Goal: Transaction & Acquisition: Purchase product/service

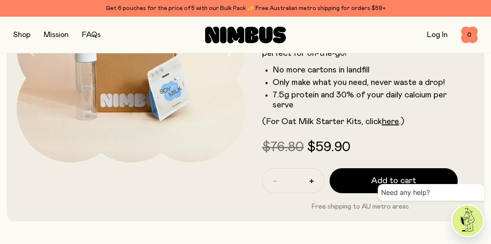
scroll to position [156, 0]
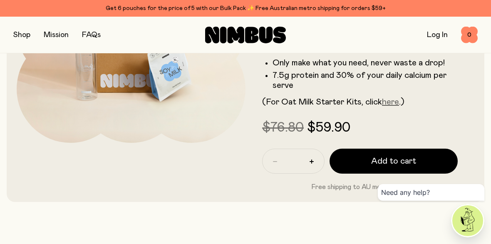
click at [394, 104] on link "here" at bounding box center [390, 102] width 17 height 8
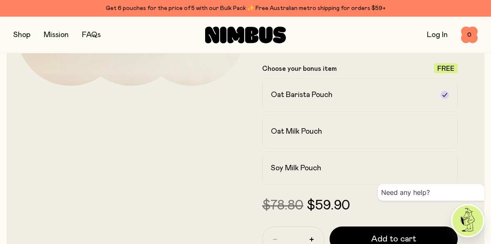
scroll to position [213, 0]
click at [317, 133] on h2 "Oat Milk Pouch" at bounding box center [296, 132] width 51 height 10
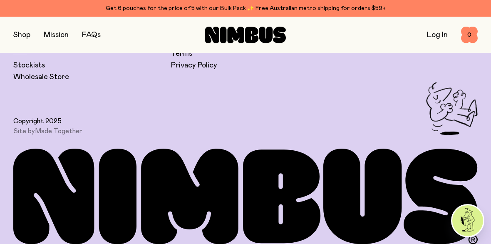
scroll to position [2949, 0]
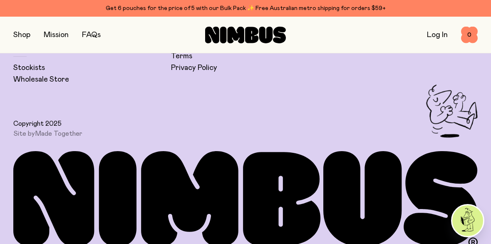
click at [219, 151] on icon at bounding box center [189, 199] width 97 height 96
